Goal: Information Seeking & Learning: Find specific fact

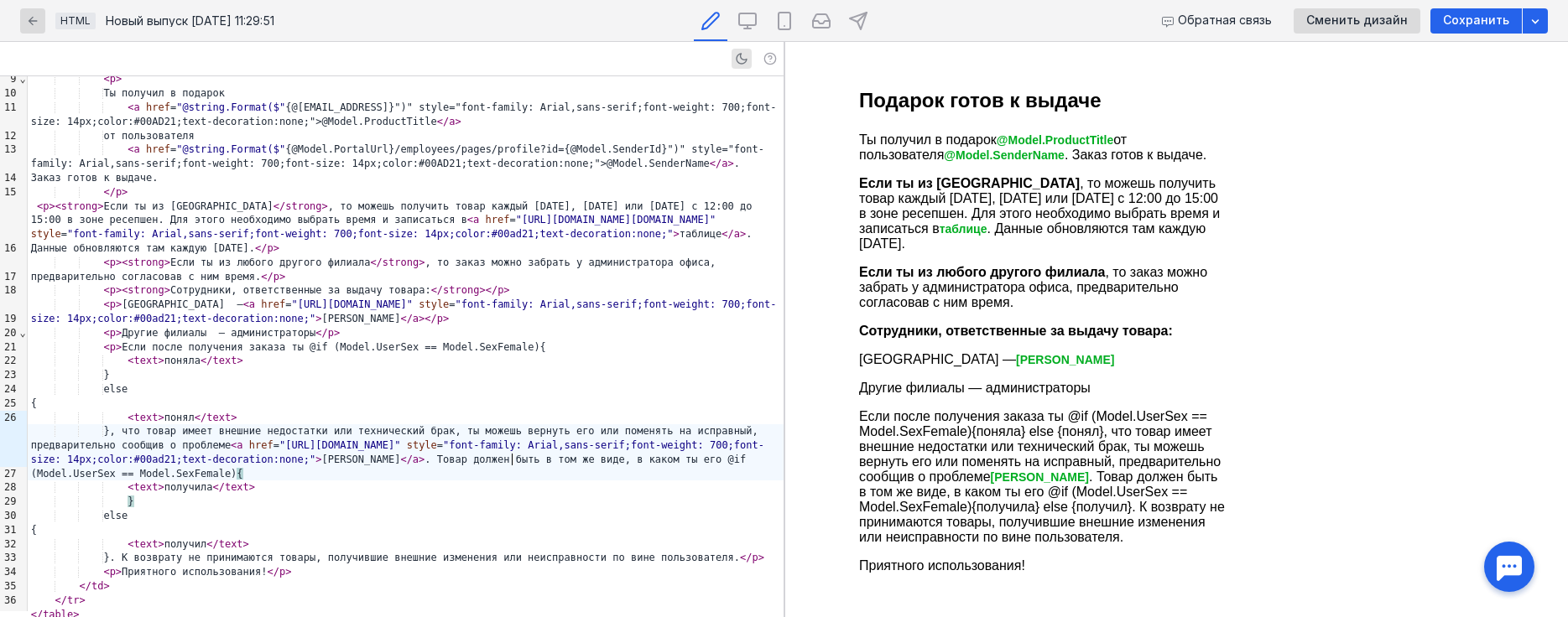
scroll to position [114, 0]
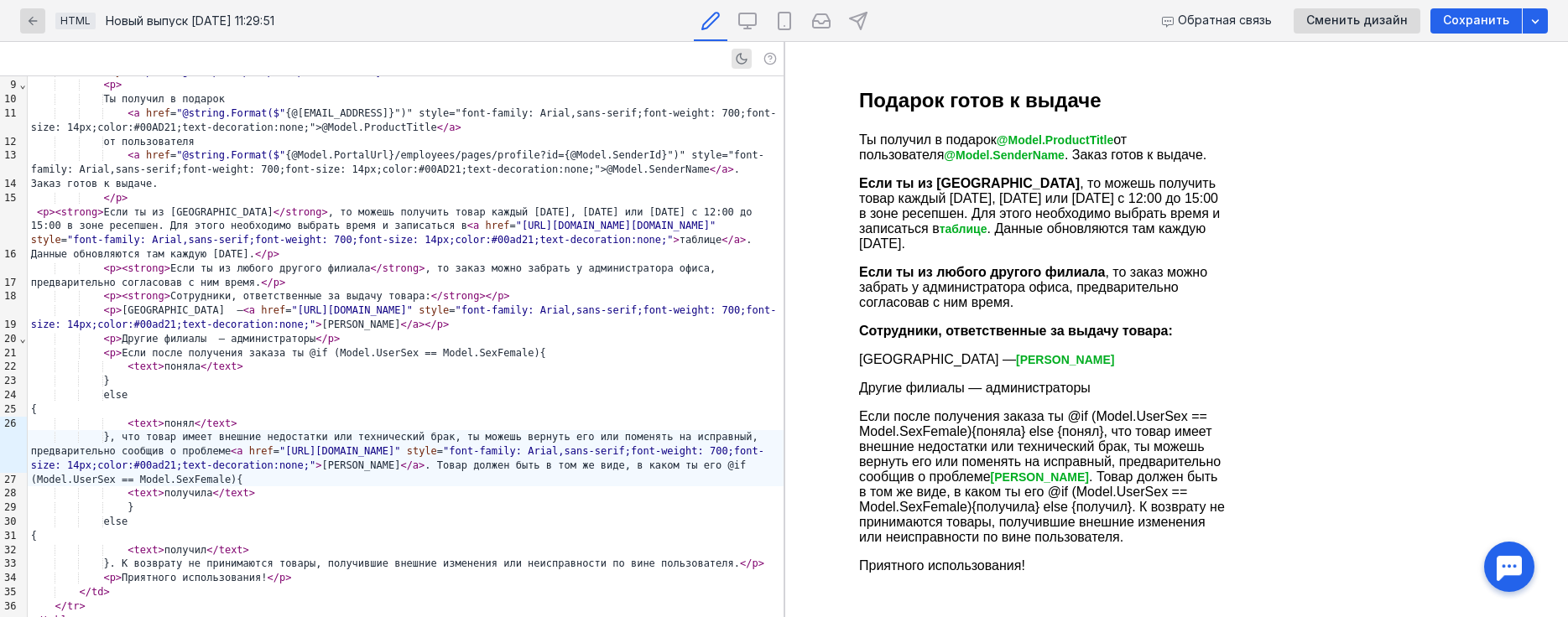
click at [1151, 332] on strong "Сотрудники, ответственные за выдачу товара:" at bounding box center [1015, 331] width 314 height 14
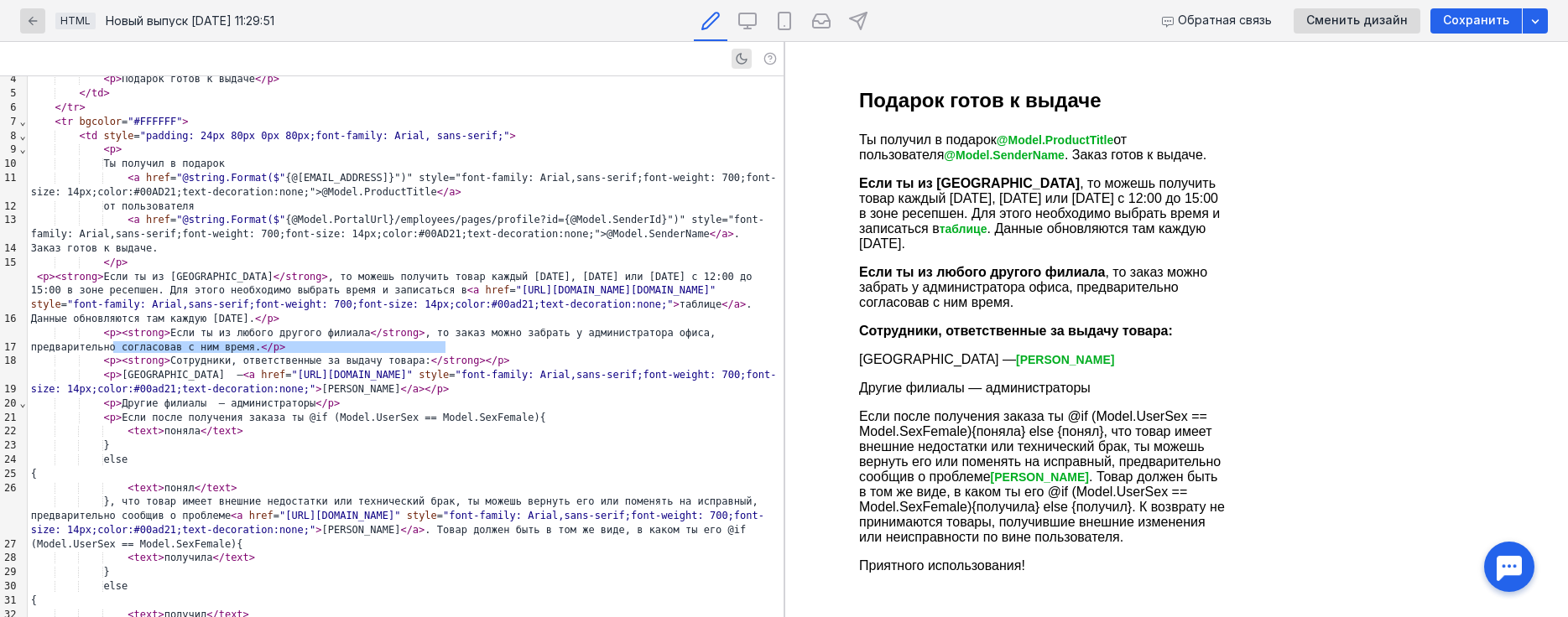
click at [165, 354] on div "< p > < strong > Сотрудники, ответственные за выдачу товара: </ strong > </ p >" at bounding box center [405, 360] width 755 height 14
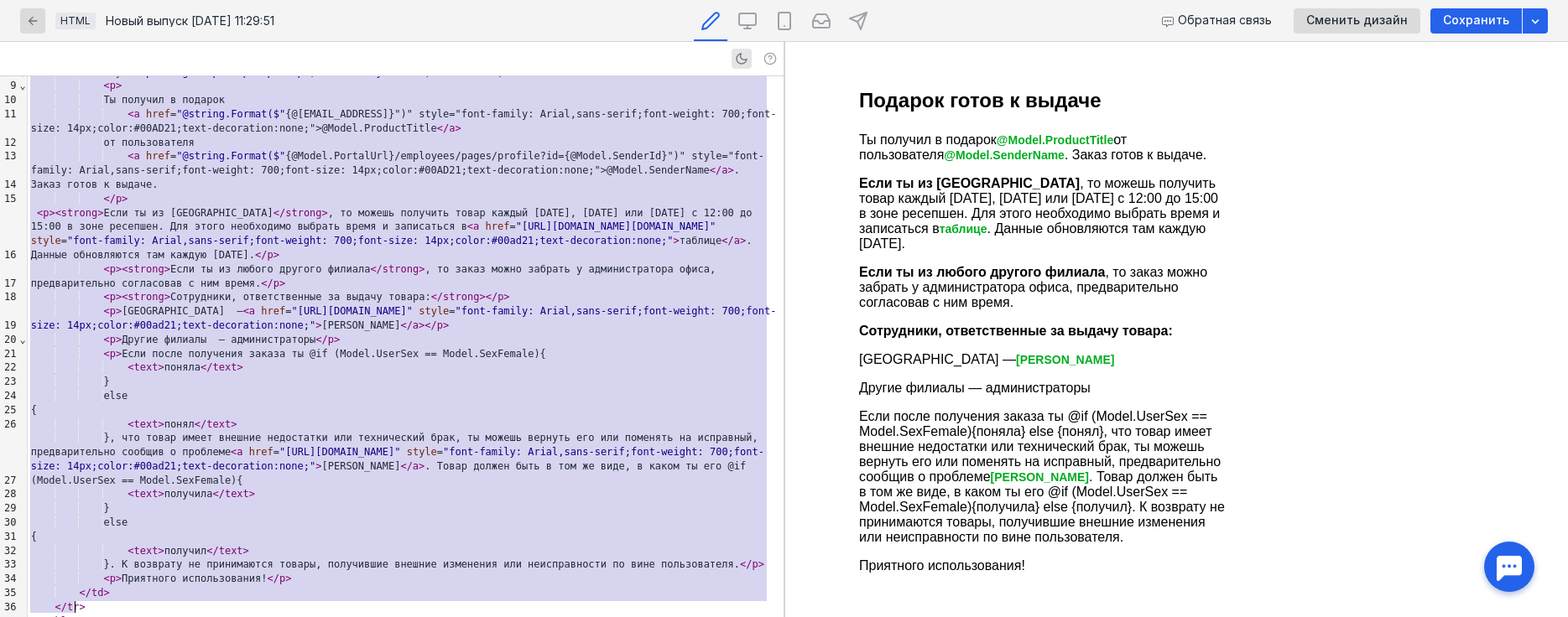
copy div "< lorem ipsum = "015" dolor = "sitame" consec = "7" adipiscinge = "9" seddoeius…"
click at [327, 389] on div "else" at bounding box center [405, 395] width 755 height 14
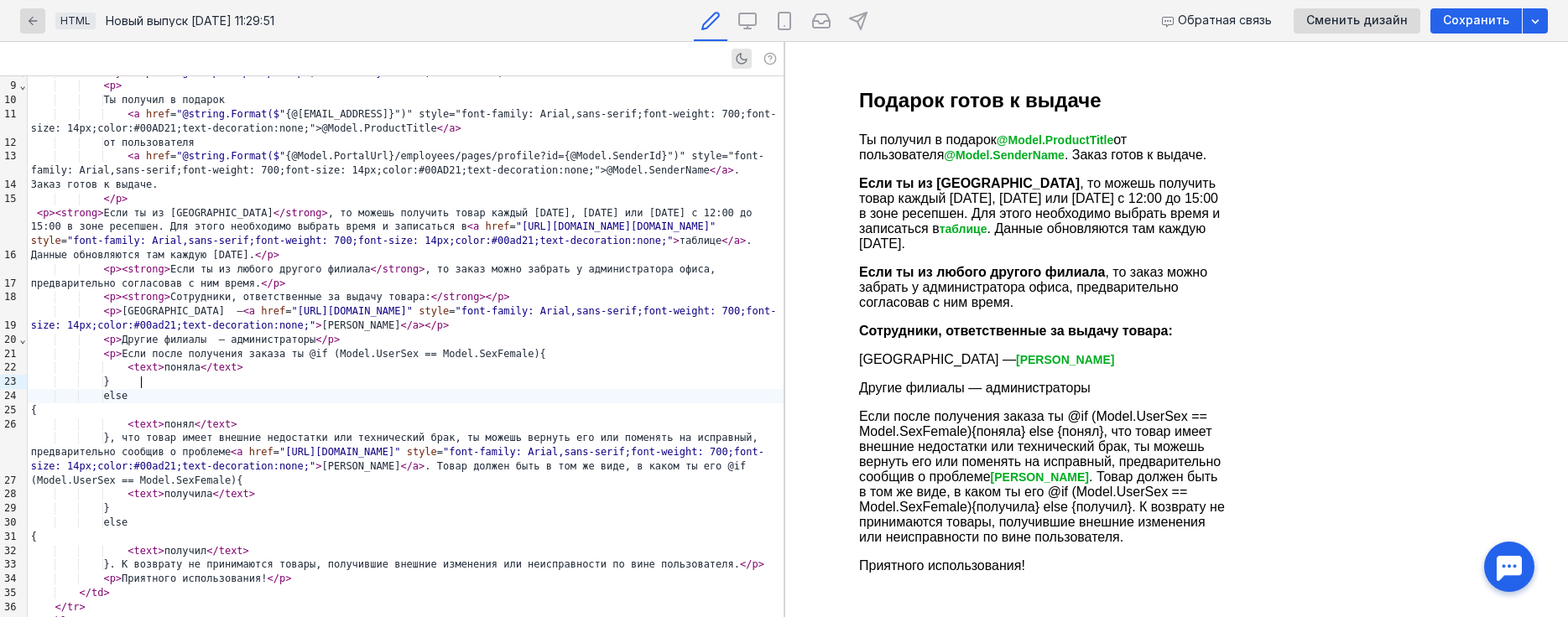
click at [349, 375] on div "}" at bounding box center [405, 382] width 755 height 14
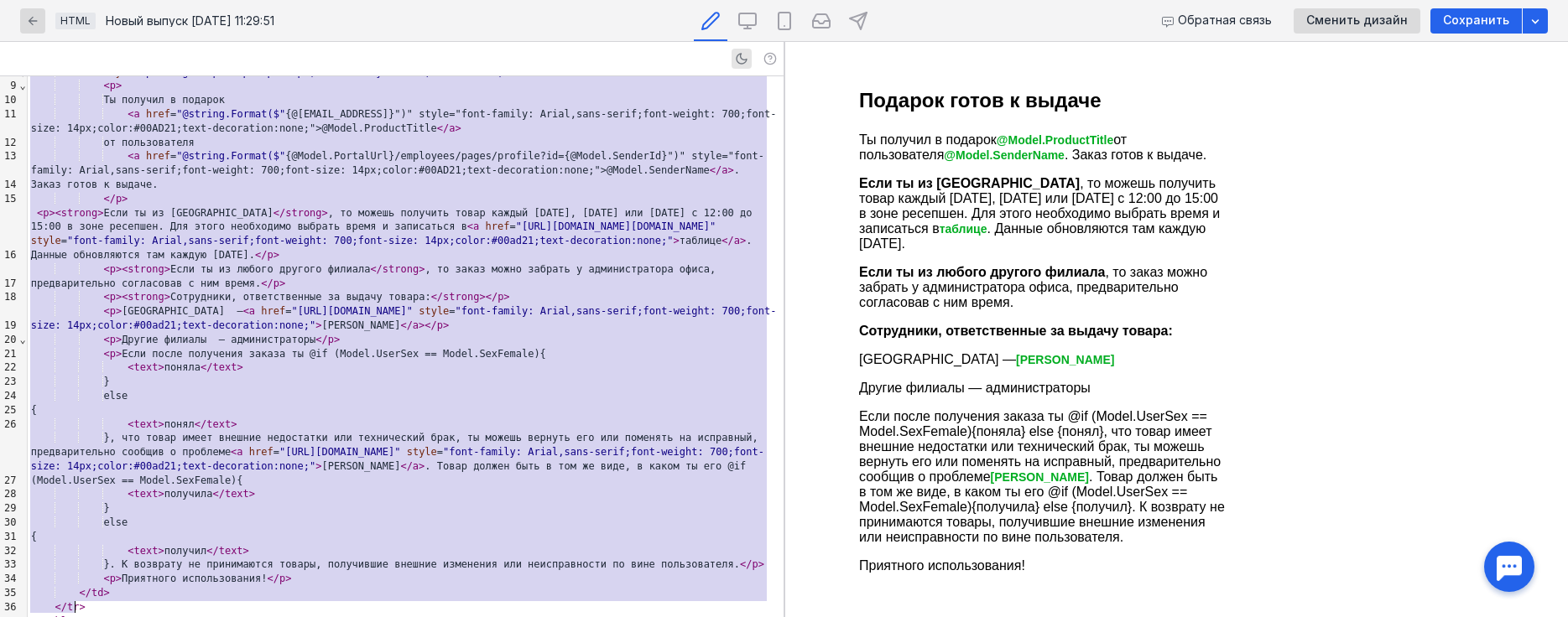
copy div "< lorem ipsum = "015" dolor = "sitame" consec = "7" adipiscinge = "9" seddoeius…"
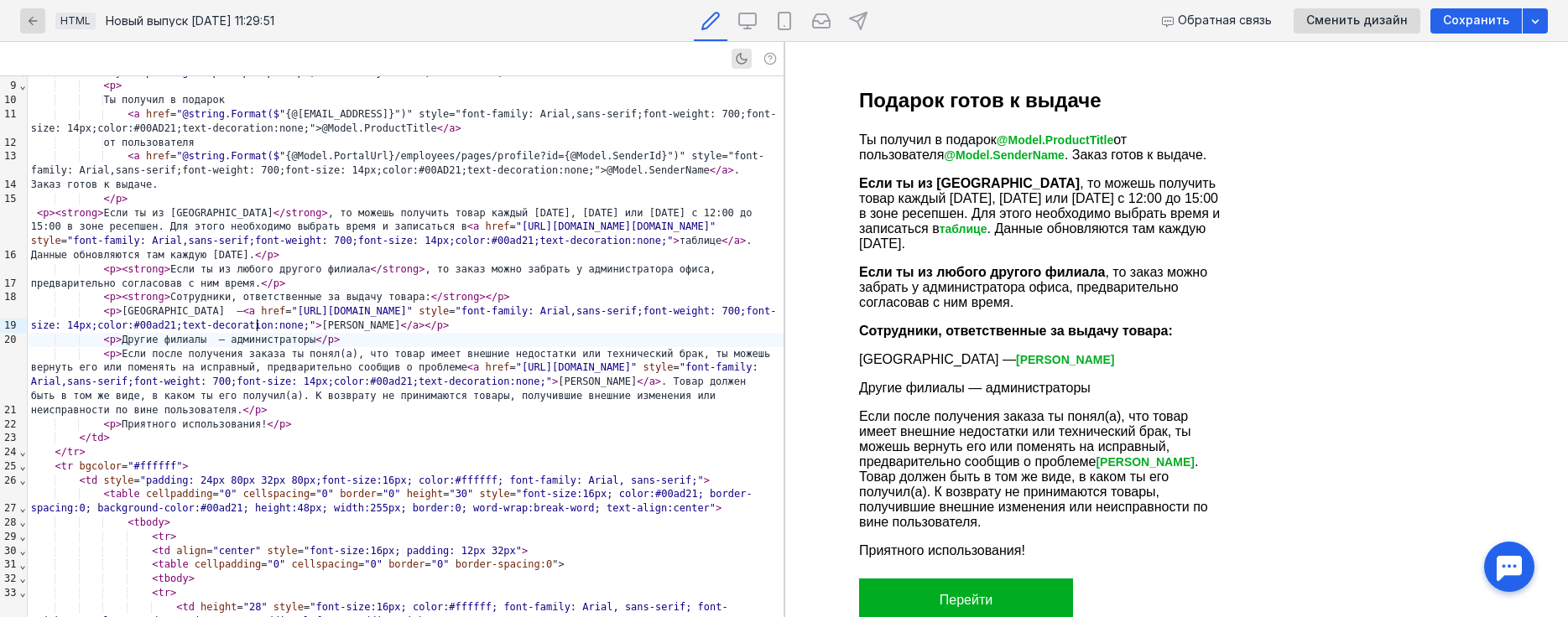
click at [256, 333] on div "< p > Другие филиалы — администраторы </ p >" at bounding box center [405, 340] width 755 height 14
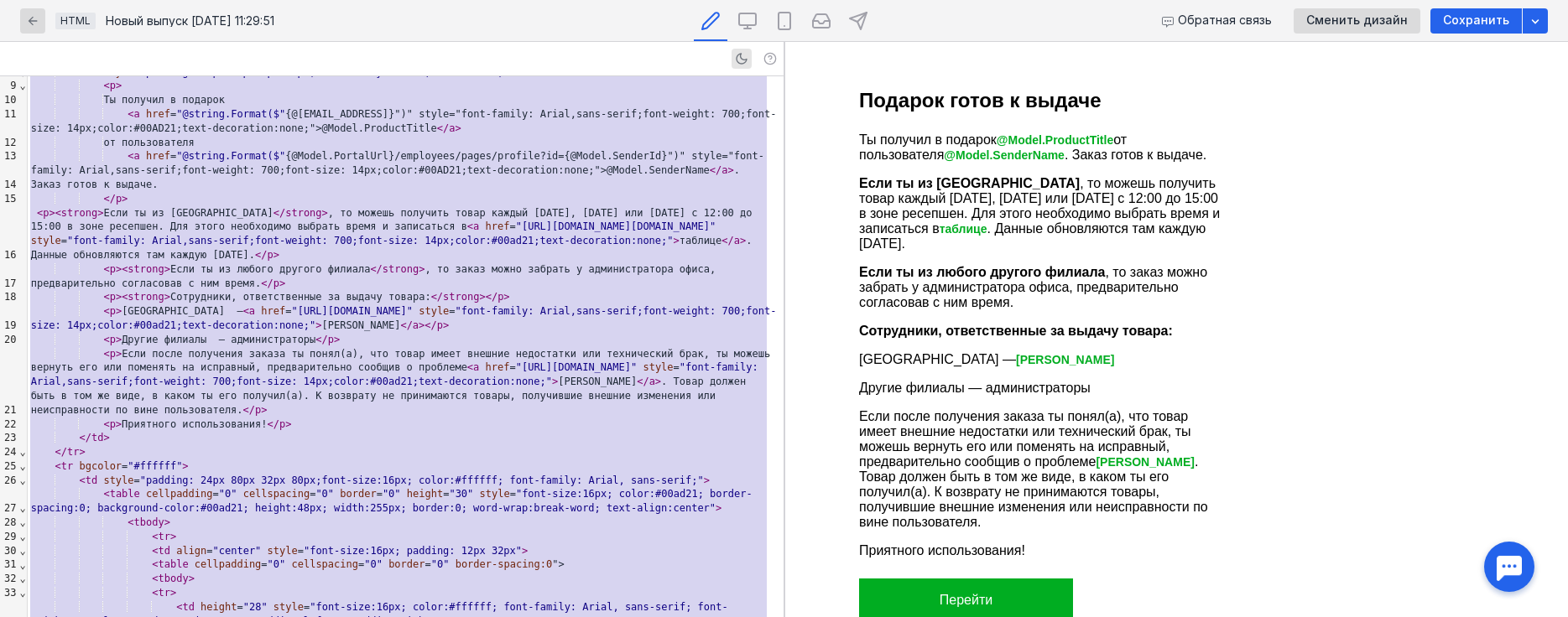
scroll to position [311, 0]
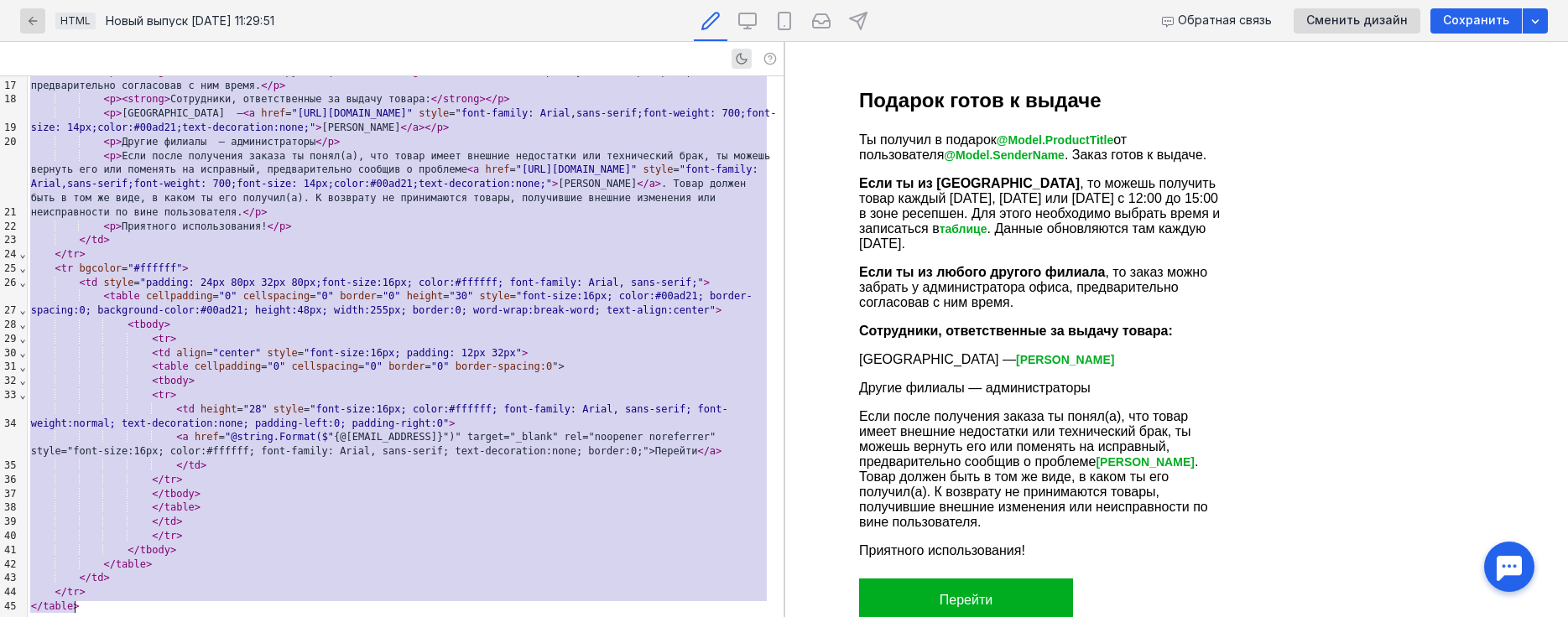
copy div "< lorem ipsum = "015" dolor = "sitame" consec = "7" adipiscinge = "9" seddoeius…"
drag, startPoint x: 674, startPoint y: 67, endPoint x: 557, endPoint y: 131, distance: 133.4
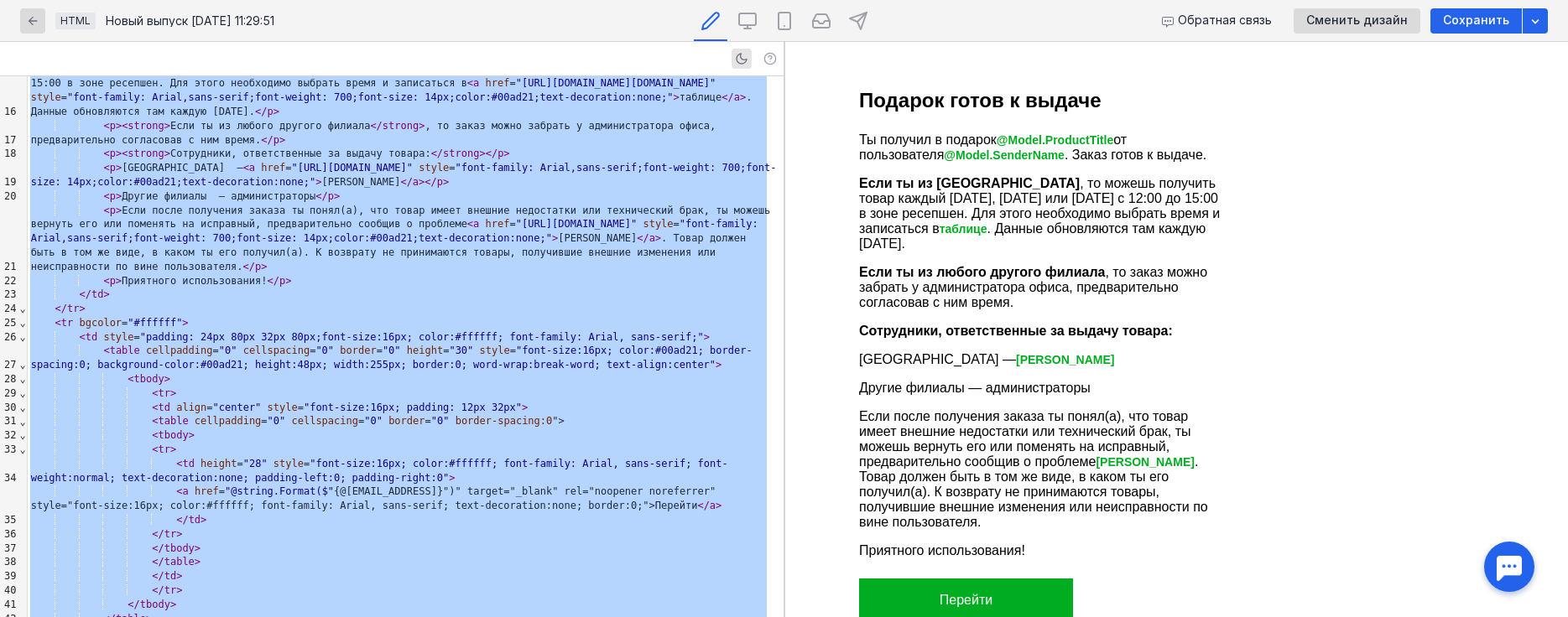
scroll to position [226, 0]
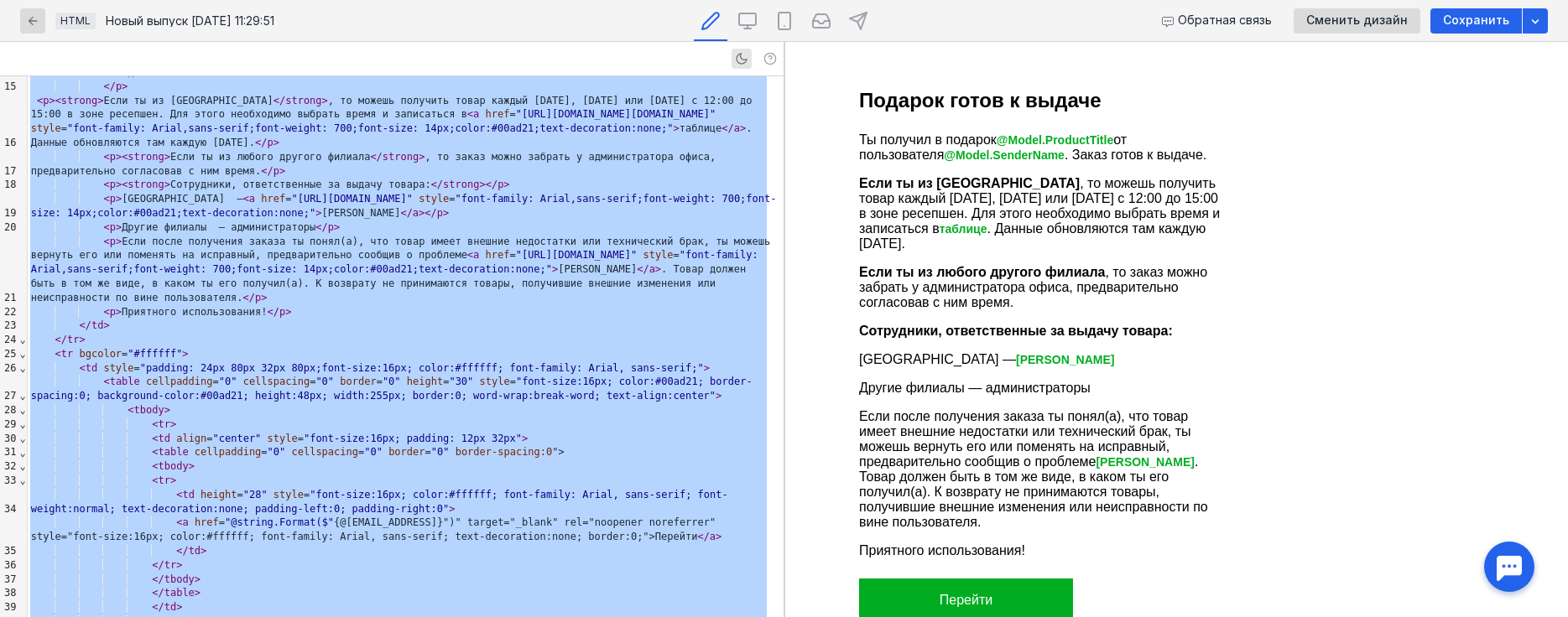
click at [923, 136] on p "Ты получил в подарок @Model.ProductTitle от пользователя @Model.SenderName . За…" at bounding box center [1042, 147] width 369 height 30
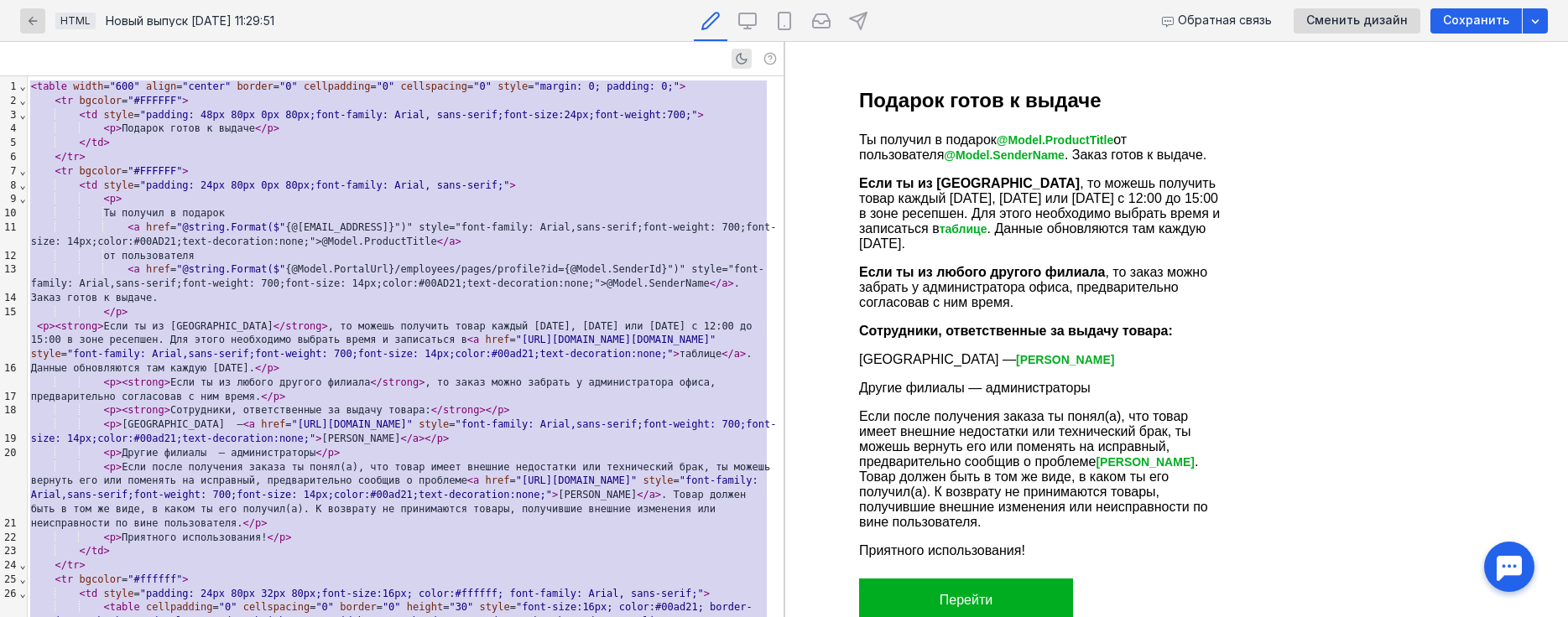
click at [262, 164] on div "< tr bgcolor = "#FFFFFF" >" at bounding box center [405, 171] width 755 height 14
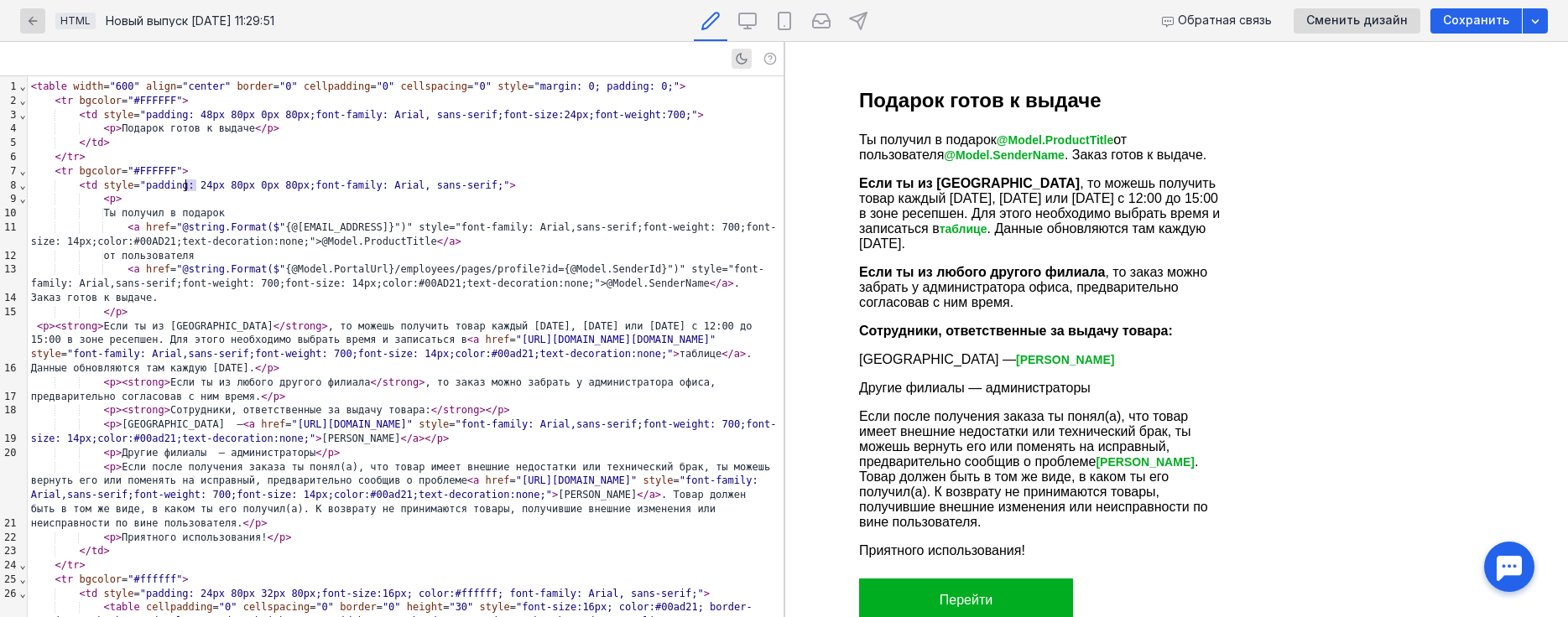
drag, startPoint x: 198, startPoint y: 186, endPoint x: 186, endPoint y: 183, distance: 12.4
drag, startPoint x: 197, startPoint y: 187, endPoint x: 188, endPoint y: 190, distance: 9.5
drag, startPoint x: 194, startPoint y: 115, endPoint x: 186, endPoint y: 117, distance: 8.2
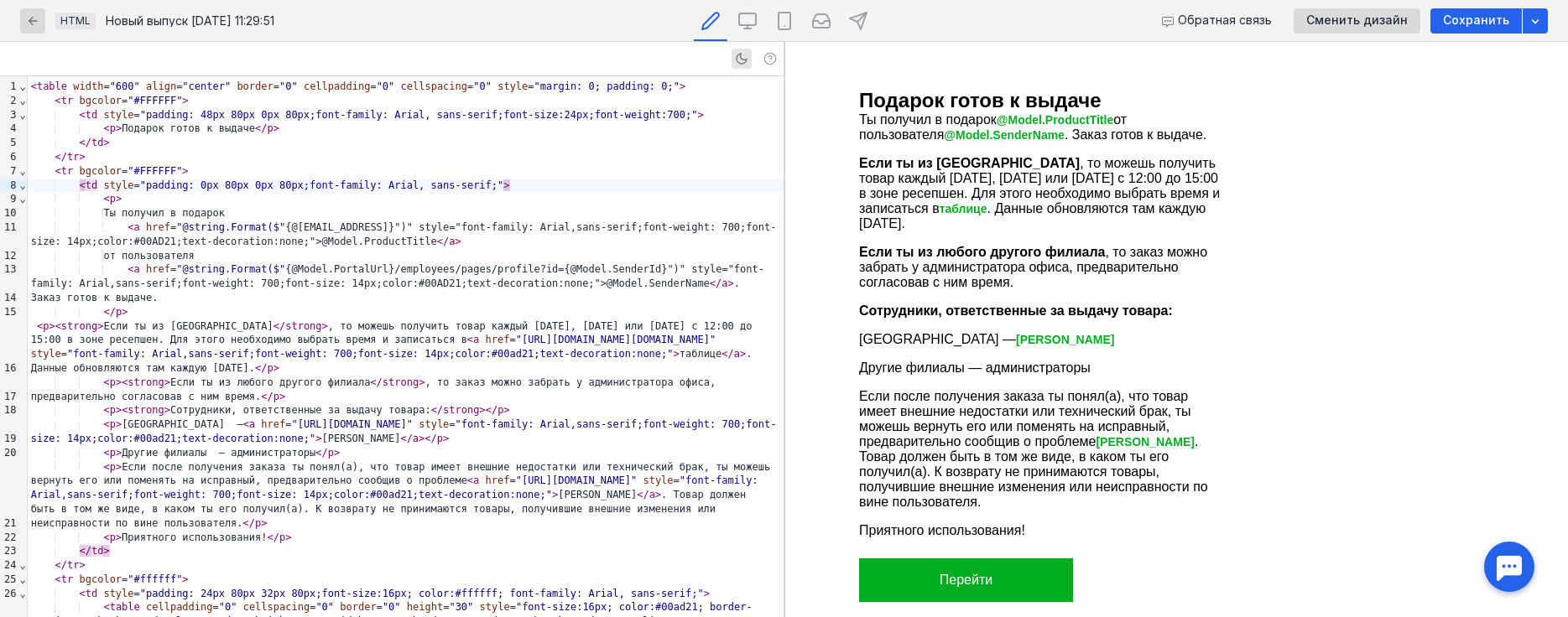
click at [234, 188] on span ""padding: 0px 80px 0px 80px;font-family: Arial, sans-serif;"" at bounding box center [321, 186] width 363 height 12
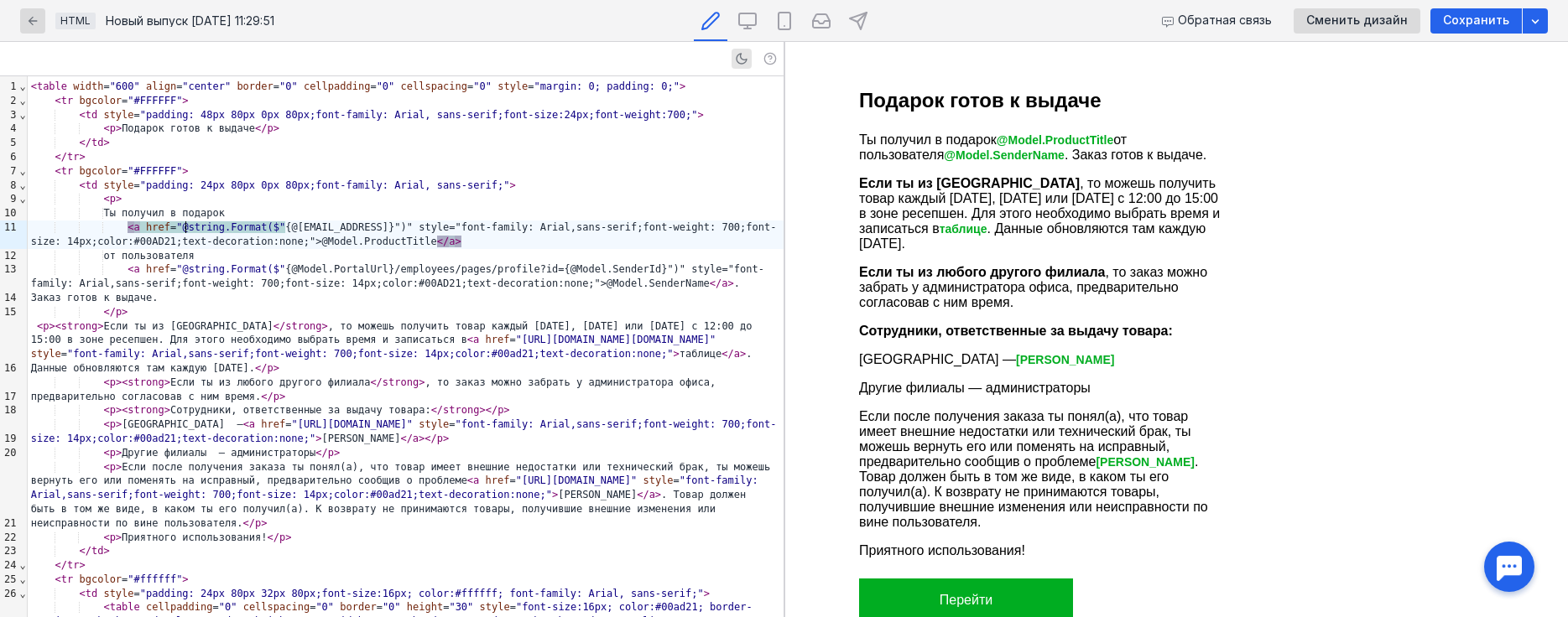
click at [184, 222] on div "< a href = "@string.Format($" {@[EMAIL_ADDRESS]}")" style="font-family: Arial,s…" at bounding box center [405, 234] width 755 height 28
click at [385, 239] on div "< a href = "@string.Format($" {@[EMAIL_ADDRESS]}")" style="font-family: Arial,s…" at bounding box center [405, 234] width 755 height 28
click at [999, 102] on p "Подарок готов к выдаче" at bounding box center [1042, 101] width 369 height 24
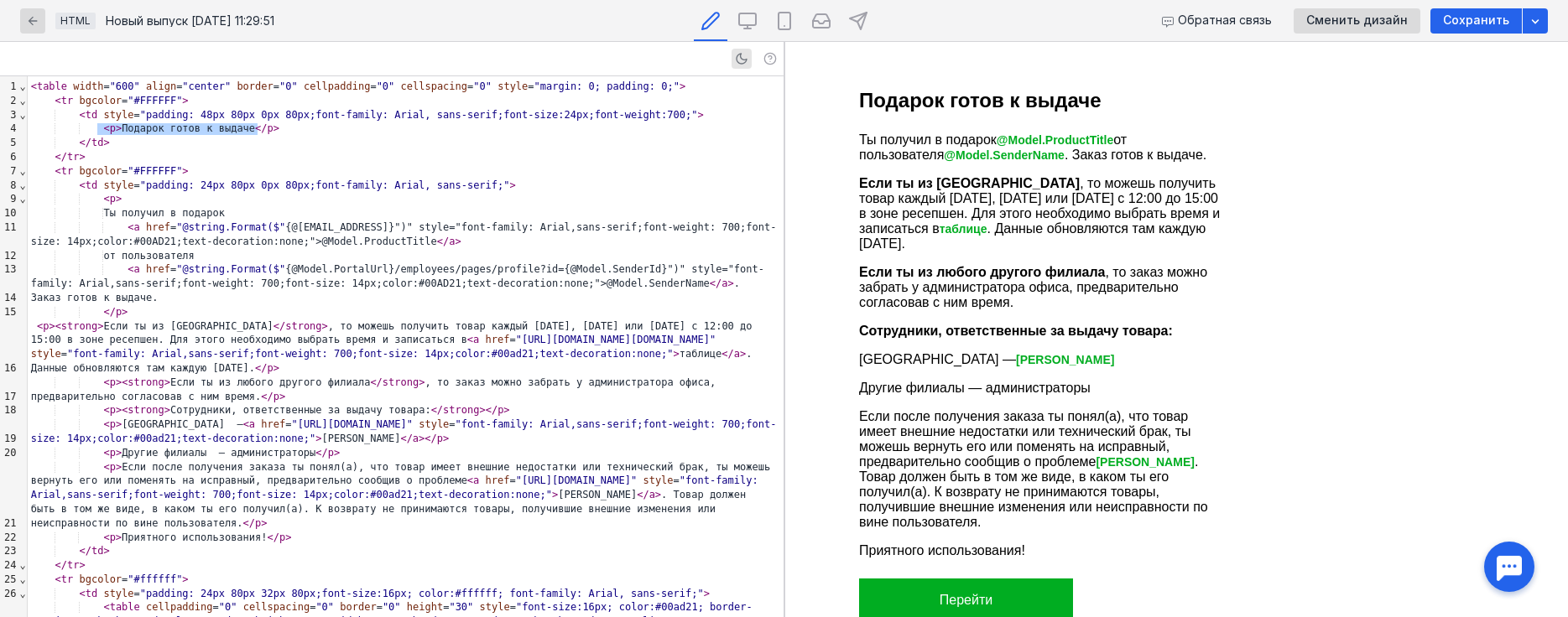
click at [223, 121] on div "< td style = "padding: 48px 80px 0px 80px;font-family: Arial, sans-serif;font-s…" at bounding box center [405, 115] width 755 height 14
drag, startPoint x: 223, startPoint y: 116, endPoint x: 213, endPoint y: 111, distance: 11.2
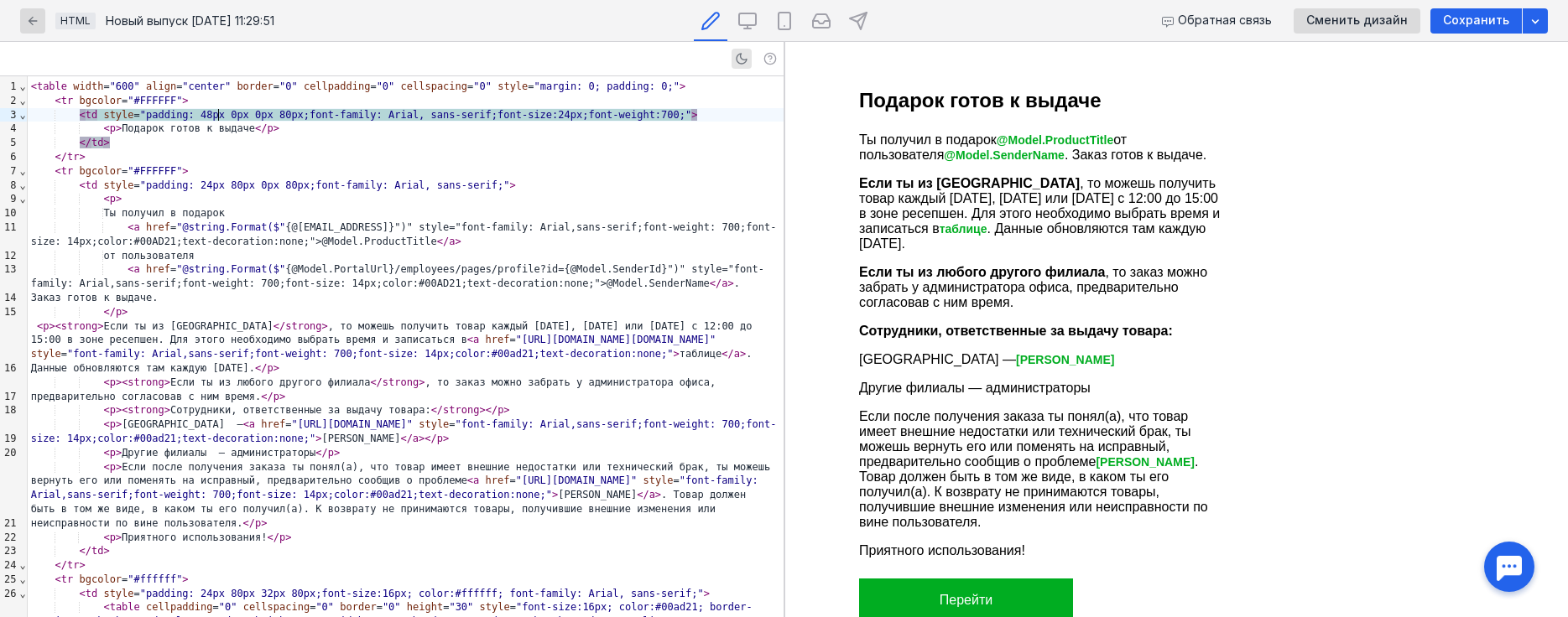
click at [215, 155] on div "</ tr >" at bounding box center [405, 157] width 755 height 14
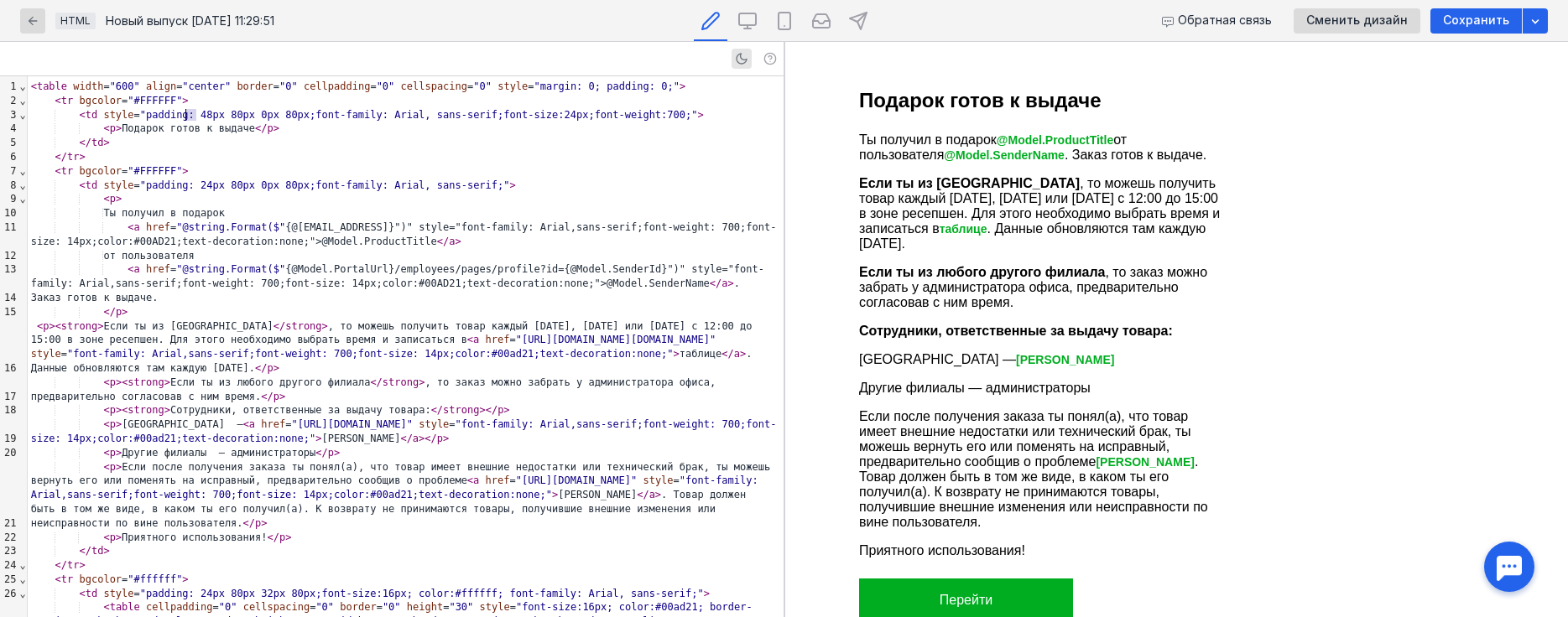
drag, startPoint x: 195, startPoint y: 115, endPoint x: 183, endPoint y: 115, distance: 12.0
drag, startPoint x: 195, startPoint y: 183, endPoint x: 187, endPoint y: 182, distance: 8.1
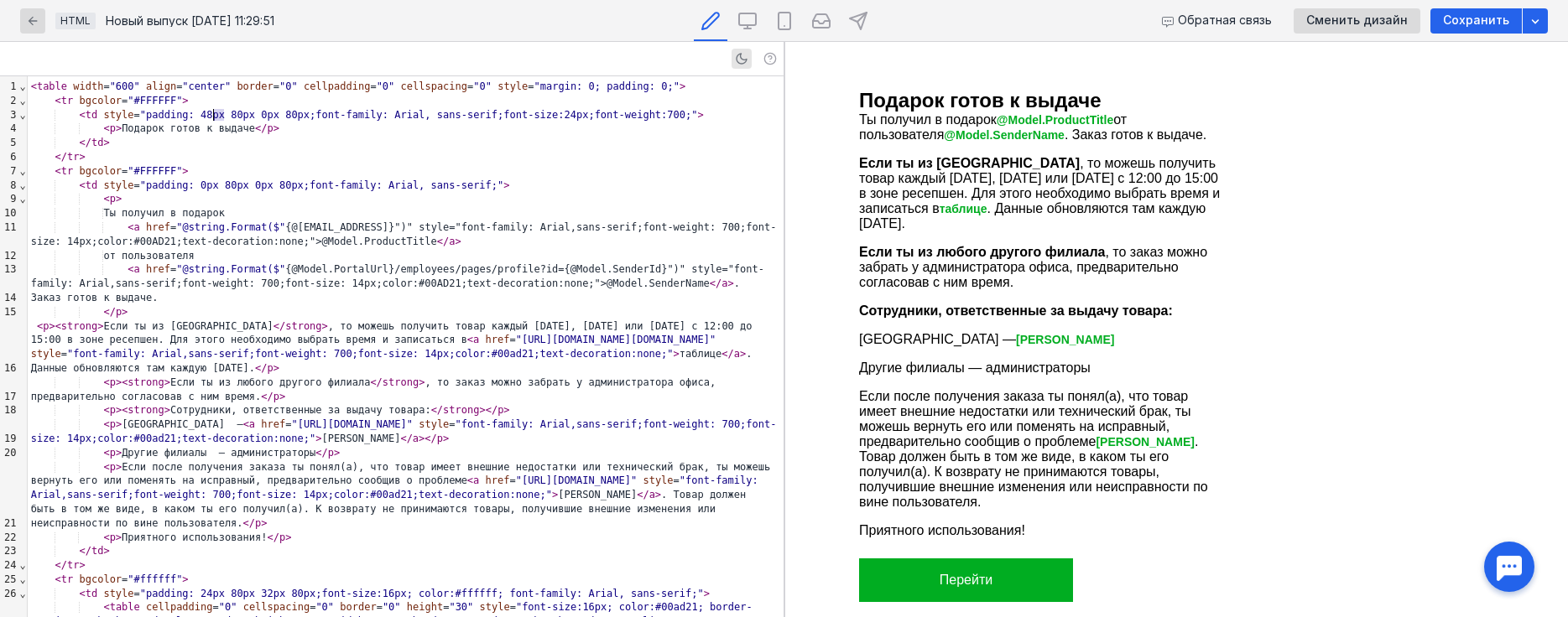
drag, startPoint x: 225, startPoint y: 113, endPoint x: 212, endPoint y: 116, distance: 13.3
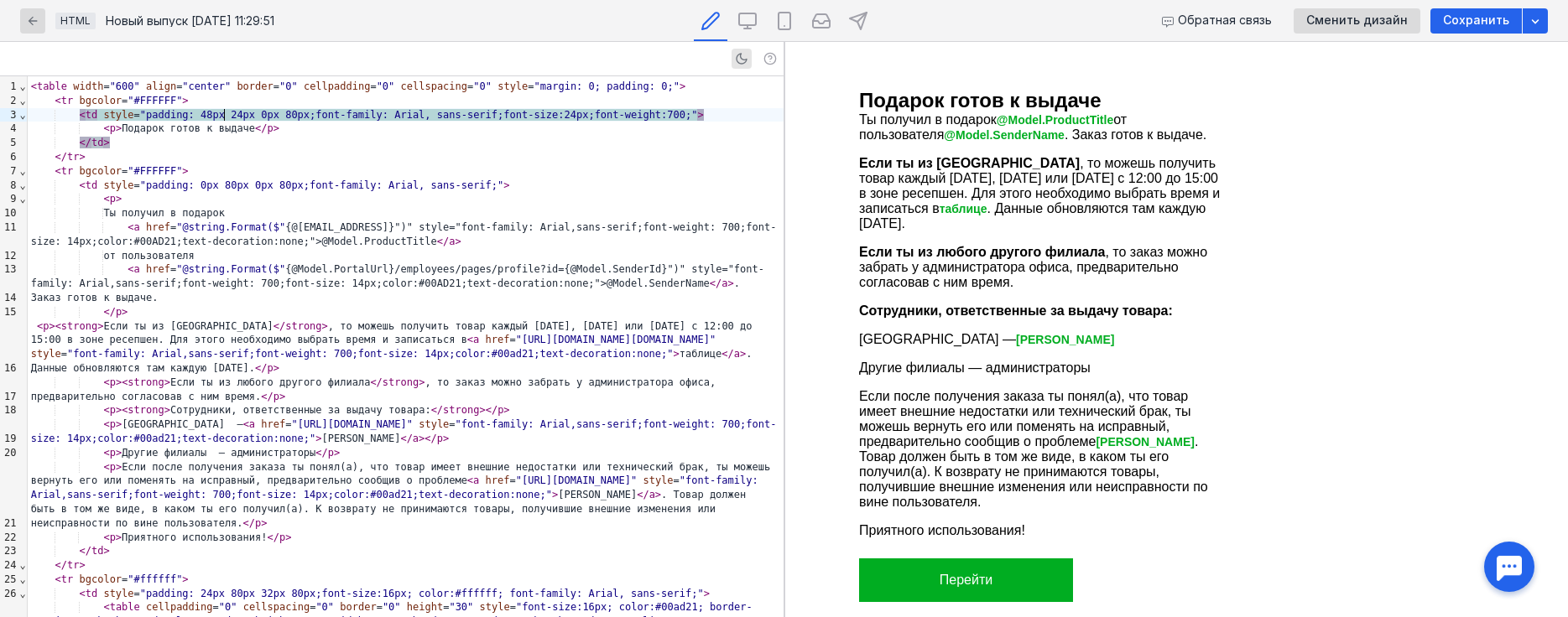
click at [547, 150] on div "</ tr >" at bounding box center [405, 157] width 755 height 14
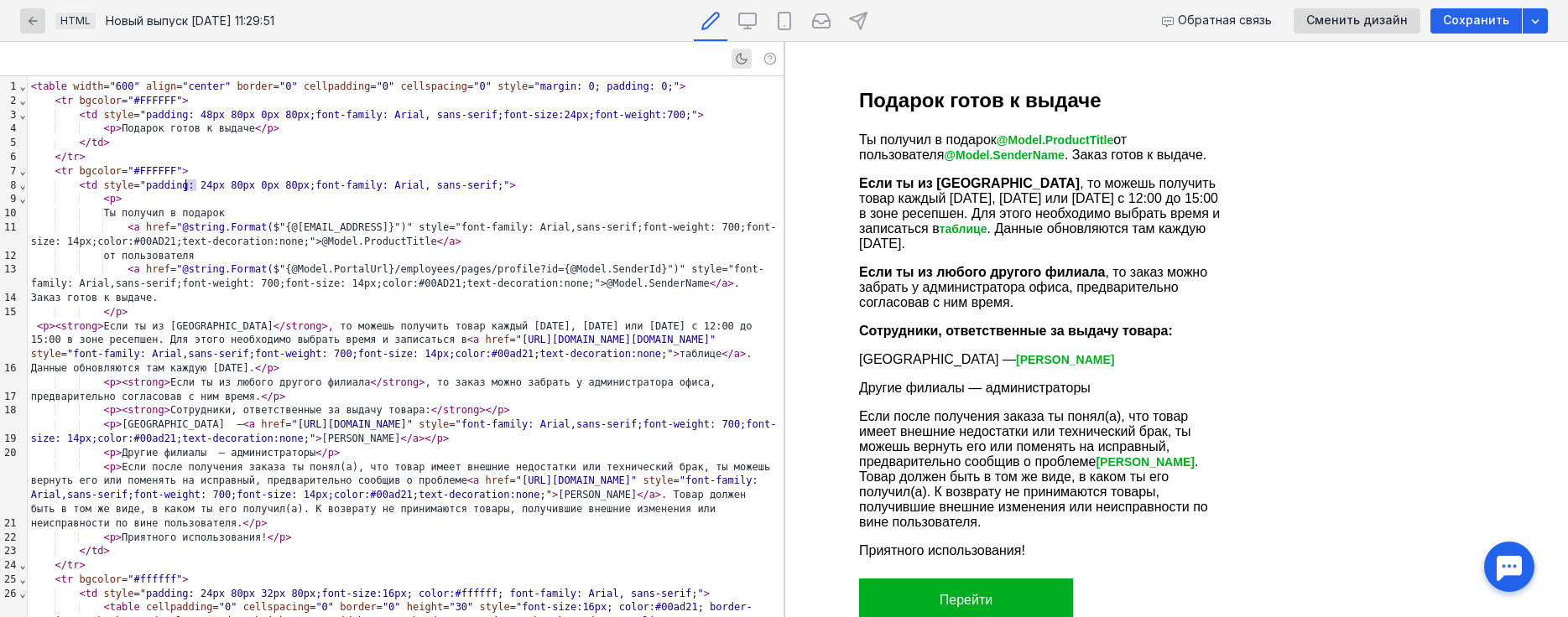
click at [547, 150] on div "</ tr >" at bounding box center [405, 157] width 755 height 14
